Goal: Obtain resource: Obtain resource

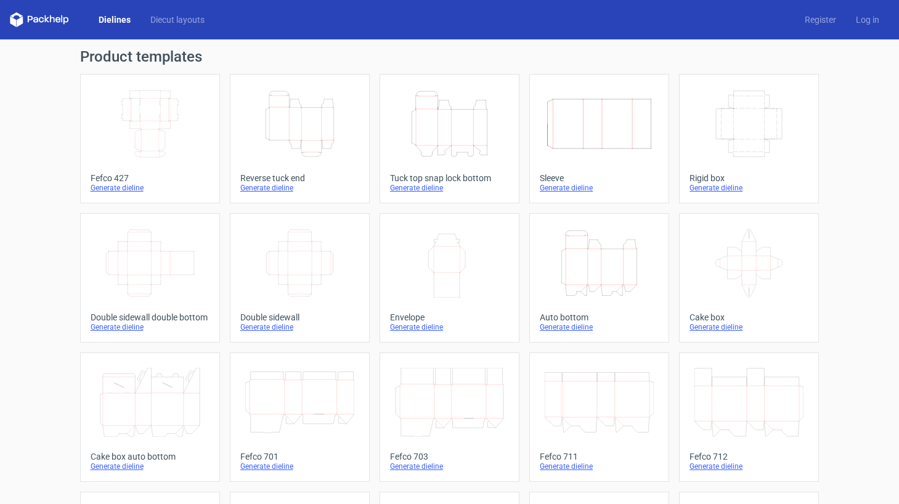
click at [309, 153] on icon "Height Depth Width" at bounding box center [299, 123] width 109 height 69
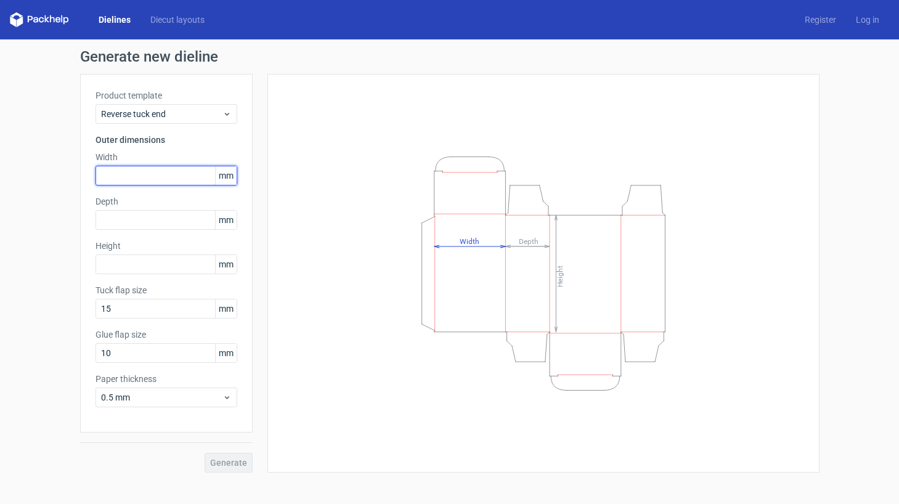
click at [200, 174] on input "text" at bounding box center [167, 176] width 142 height 20
type input "40"
click at [181, 210] on input "text" at bounding box center [167, 220] width 142 height 20
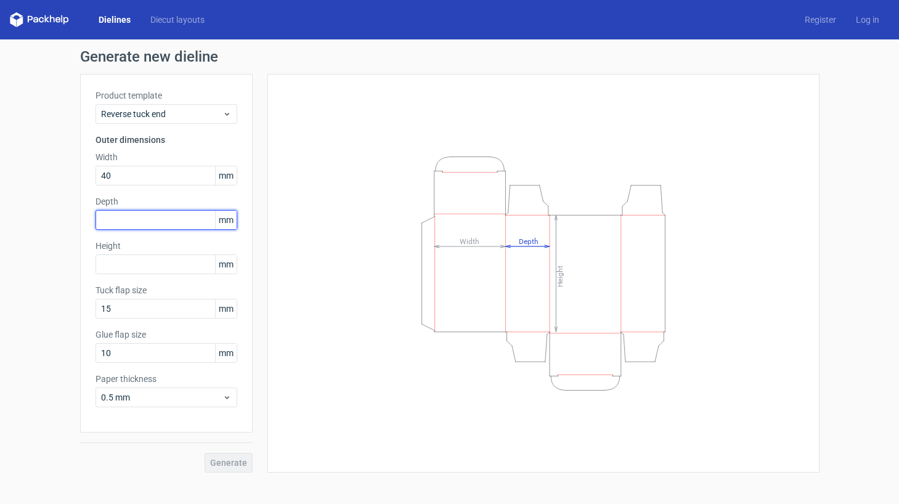
type input "3"
type input "240"
click at [156, 267] on input "text" at bounding box center [167, 264] width 142 height 20
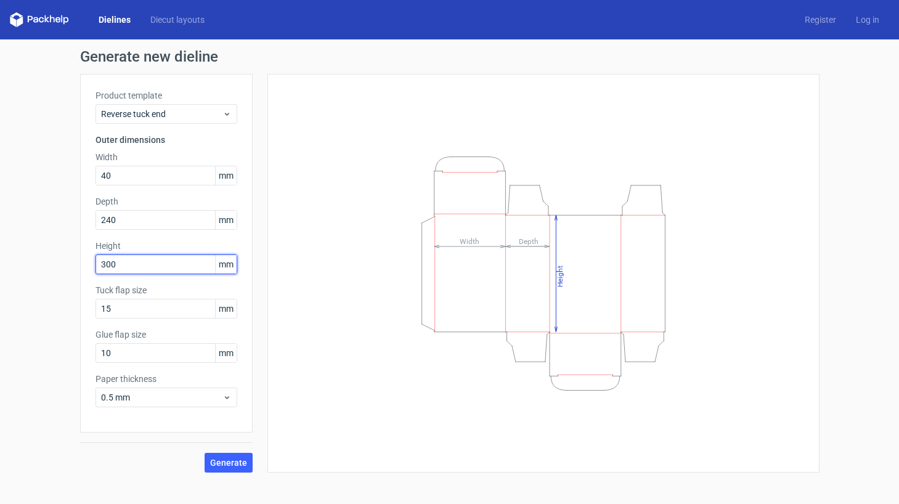
type input "300"
click at [236, 457] on button "Generate" at bounding box center [229, 463] width 48 height 20
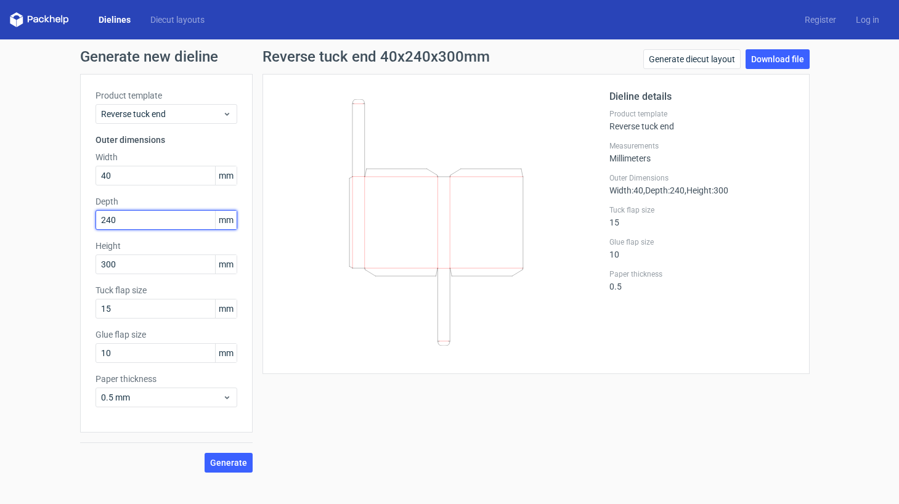
click at [160, 226] on input "240" at bounding box center [167, 220] width 142 height 20
click at [160, 224] on input "240" at bounding box center [167, 220] width 142 height 20
drag, startPoint x: 151, startPoint y: 223, endPoint x: 71, endPoint y: 228, distance: 79.6
click at [71, 228] on div "Generate new dieline Product template Reverse tuck end Outer dimensions Width 4…" at bounding box center [449, 260] width 899 height 443
drag, startPoint x: 123, startPoint y: 221, endPoint x: 73, endPoint y: 220, distance: 50.5
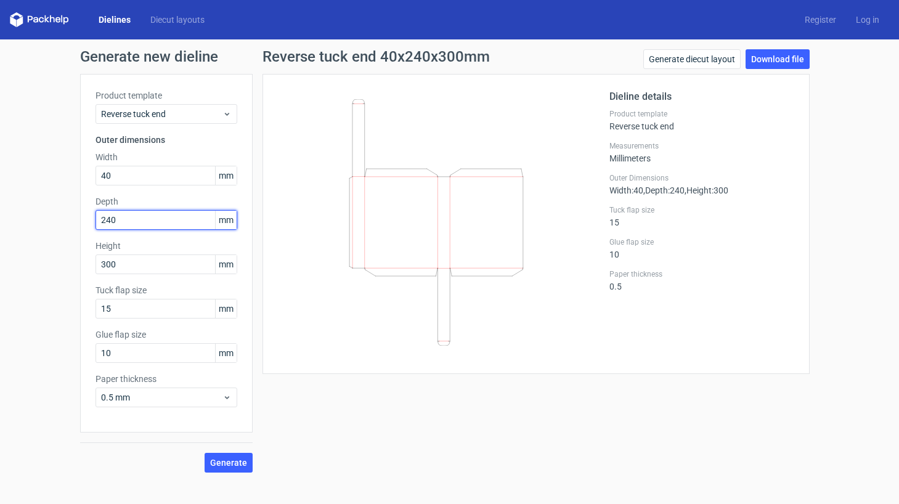
click at [73, 220] on div "Generate new dieline Product template Reverse tuck end Outer dimensions Width 4…" at bounding box center [449, 260] width 899 height 443
type input "40"
drag, startPoint x: 119, startPoint y: 176, endPoint x: 49, endPoint y: 189, distance: 71.4
click at [49, 189] on div "Generate new dieline Product template Reverse tuck end Outer dimensions Width 4…" at bounding box center [449, 260] width 899 height 443
drag, startPoint x: 120, startPoint y: 171, endPoint x: 65, endPoint y: 179, distance: 55.3
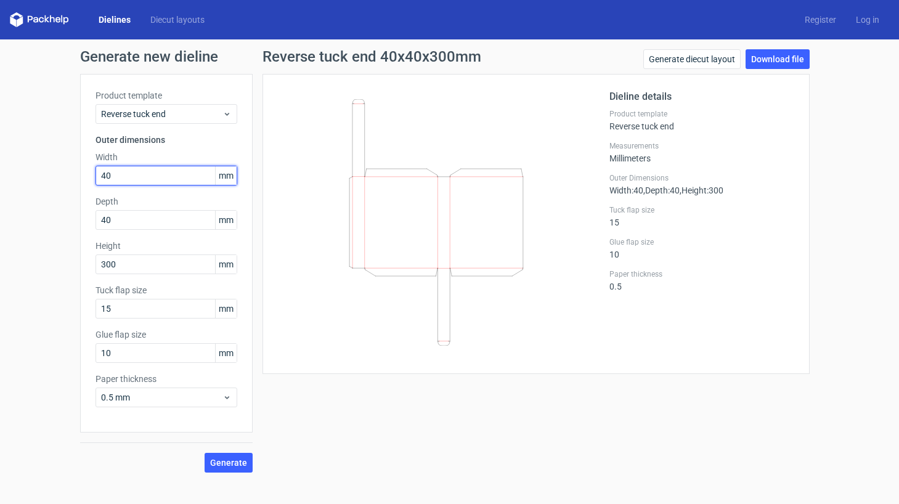
click at [65, 179] on div "Generate new dieline Product template Reverse tuck end Outer dimensions Width 4…" at bounding box center [449, 260] width 899 height 443
type input "240"
click at [238, 464] on span "Generate" at bounding box center [228, 462] width 37 height 9
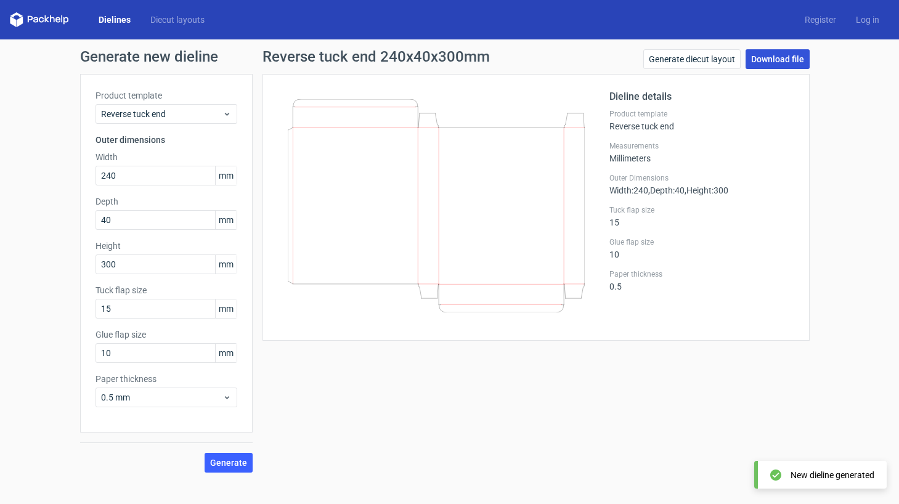
click at [764, 59] on link "Download file" at bounding box center [778, 59] width 64 height 20
